Goal: Task Accomplishment & Management: Use online tool/utility

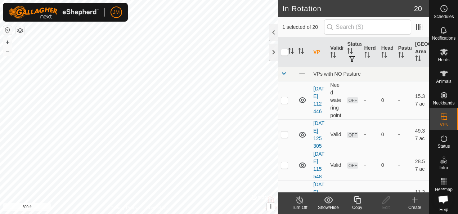
checkbox input "false"
checkbox input "true"
click at [387, 200] on icon at bounding box center [386, 199] width 7 height 7
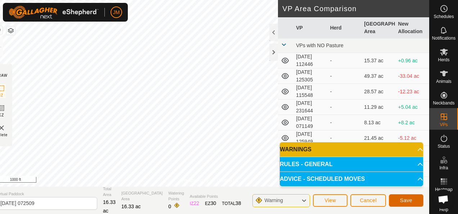
click at [414, 202] on button "Save" at bounding box center [406, 200] width 35 height 13
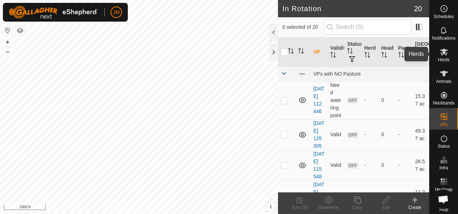
click at [444, 52] on icon at bounding box center [444, 52] width 9 height 9
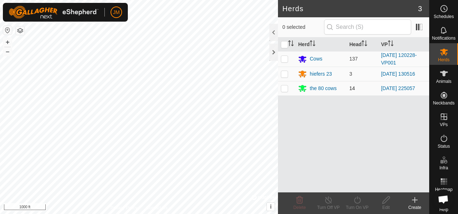
click at [287, 89] on p-checkbox at bounding box center [284, 88] width 7 height 6
checkbox input "true"
click at [358, 201] on icon at bounding box center [357, 200] width 9 height 9
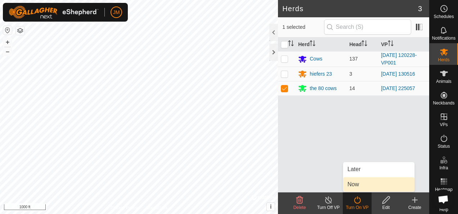
click at [357, 186] on link "Now" at bounding box center [378, 184] width 71 height 14
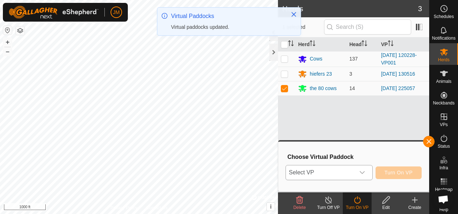
click at [365, 172] on icon "dropdown trigger" at bounding box center [362, 172] width 5 height 3
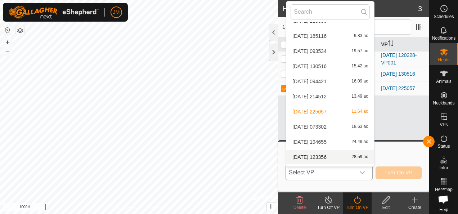
scroll to position [174, 0]
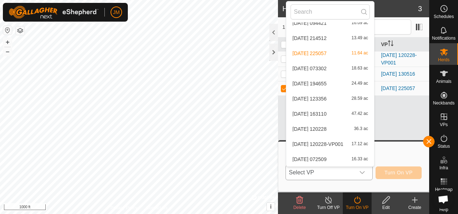
click at [310, 159] on li "[DATE] 072509 16.33 ac" at bounding box center [330, 159] width 88 height 14
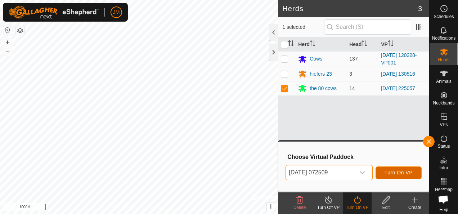
click at [390, 170] on span "Turn On VP" at bounding box center [399, 173] width 28 height 6
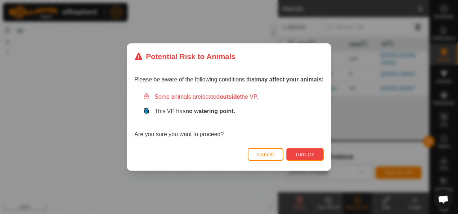
click at [306, 150] on button "Turn On" at bounding box center [304, 154] width 37 height 13
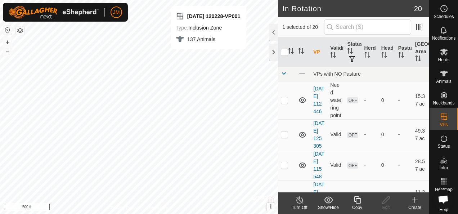
checkbox input "true"
checkbox input "false"
click at [385, 200] on icon at bounding box center [386, 200] width 9 height 9
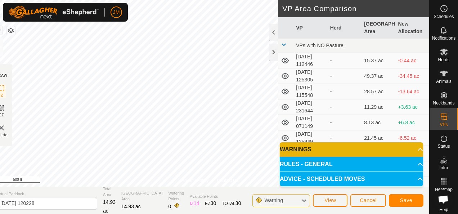
click at [178, 195] on div "Privacy Policy Contact Us IZ interior angle must be larger than 80° (Current: 4…" at bounding box center [210, 107] width 439 height 214
click at [216, 194] on div "Privacy Policy Contact Us IZ interior angle must be larger than 80° (Current: 3…" at bounding box center [210, 107] width 439 height 214
click at [245, 206] on div "Privacy Policy Contact Us IZ interior angle must be larger than 80° (Current: 3…" at bounding box center [210, 107] width 439 height 214
click at [222, 188] on div "Privacy Policy Contact Us Status: OFF Type: Inclusion Zone + – ⇧ i © Mapbox , ©…" at bounding box center [210, 107] width 439 height 214
click at [409, 201] on span "Save" at bounding box center [406, 200] width 12 height 6
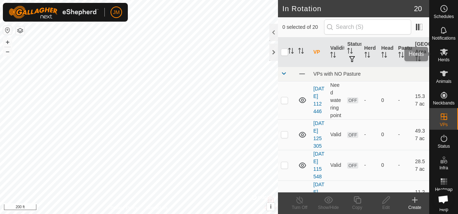
click at [440, 50] on icon at bounding box center [444, 52] width 8 height 7
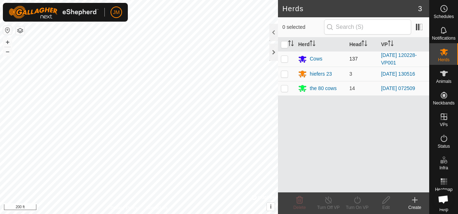
click at [286, 56] on p-checkbox at bounding box center [284, 59] width 7 height 6
checkbox input "true"
click at [359, 202] on icon at bounding box center [357, 200] width 9 height 9
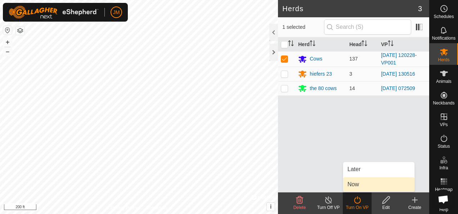
click at [367, 185] on link "Now" at bounding box center [378, 184] width 71 height 14
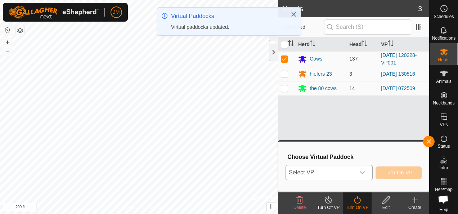
click at [368, 173] on div "dropdown trigger" at bounding box center [362, 172] width 14 height 14
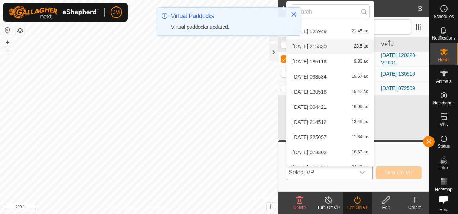
scroll to position [174, 0]
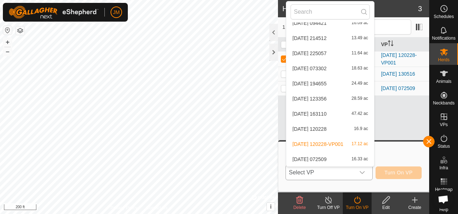
click at [288, 167] on body "JM Schedules Notifications Herds Animals Neckbands VPs Status Infra Heatmap Hel…" at bounding box center [229, 107] width 458 height 214
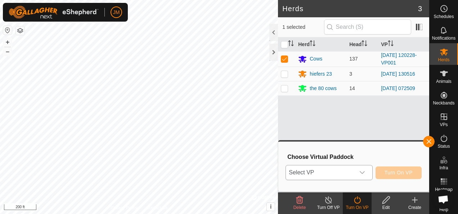
click at [364, 173] on icon "dropdown trigger" at bounding box center [363, 173] width 6 height 6
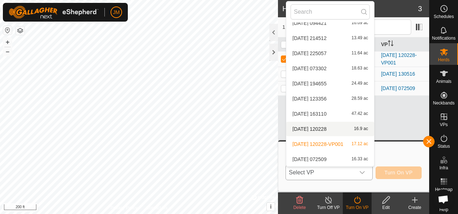
click at [319, 128] on li "[DATE] 120228 16.9 ac" at bounding box center [330, 129] width 88 height 14
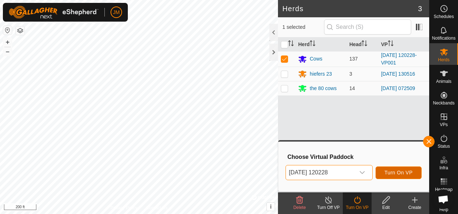
click at [403, 168] on button "Turn On VP" at bounding box center [399, 172] width 46 height 13
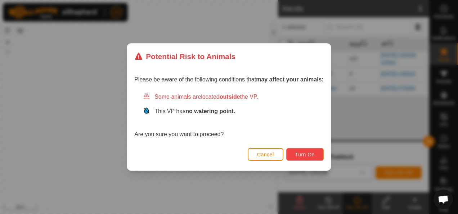
click at [298, 153] on span "Turn On" at bounding box center [305, 155] width 19 height 6
